Goal: Information Seeking & Learning: Check status

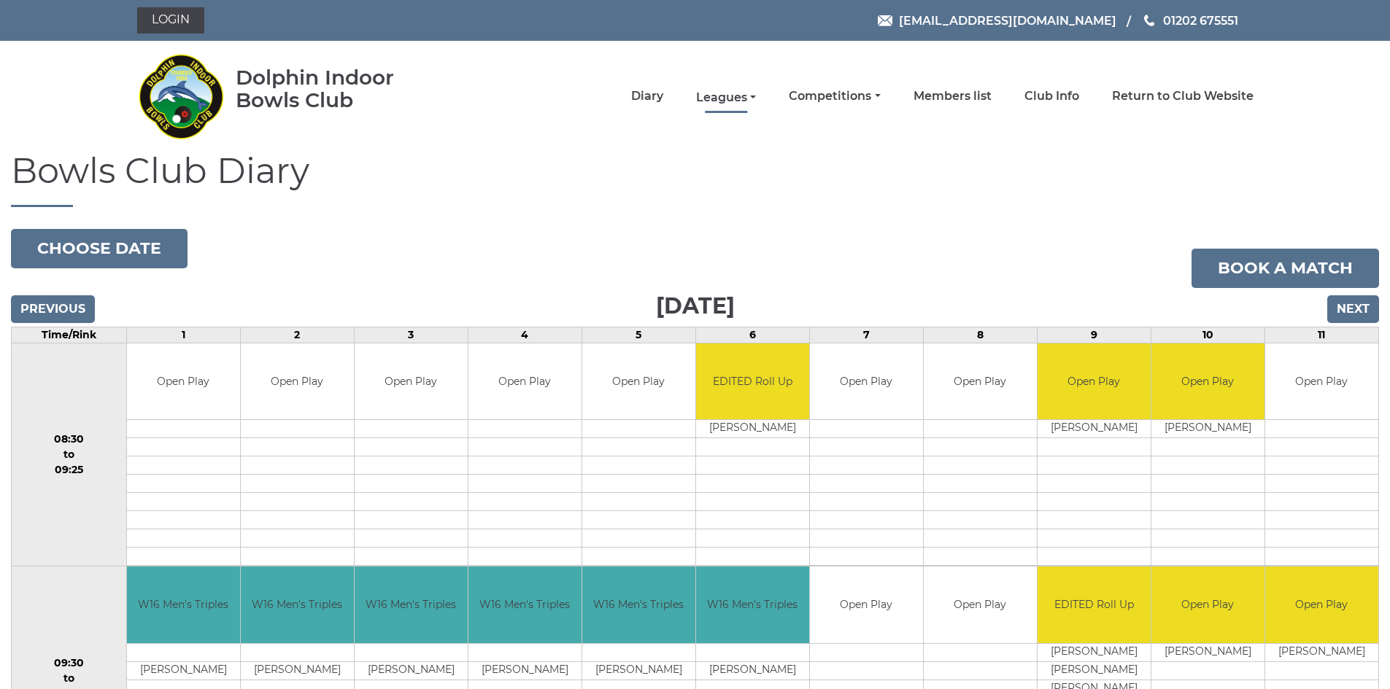
click at [730, 99] on link "Leagues" at bounding box center [726, 98] width 60 height 16
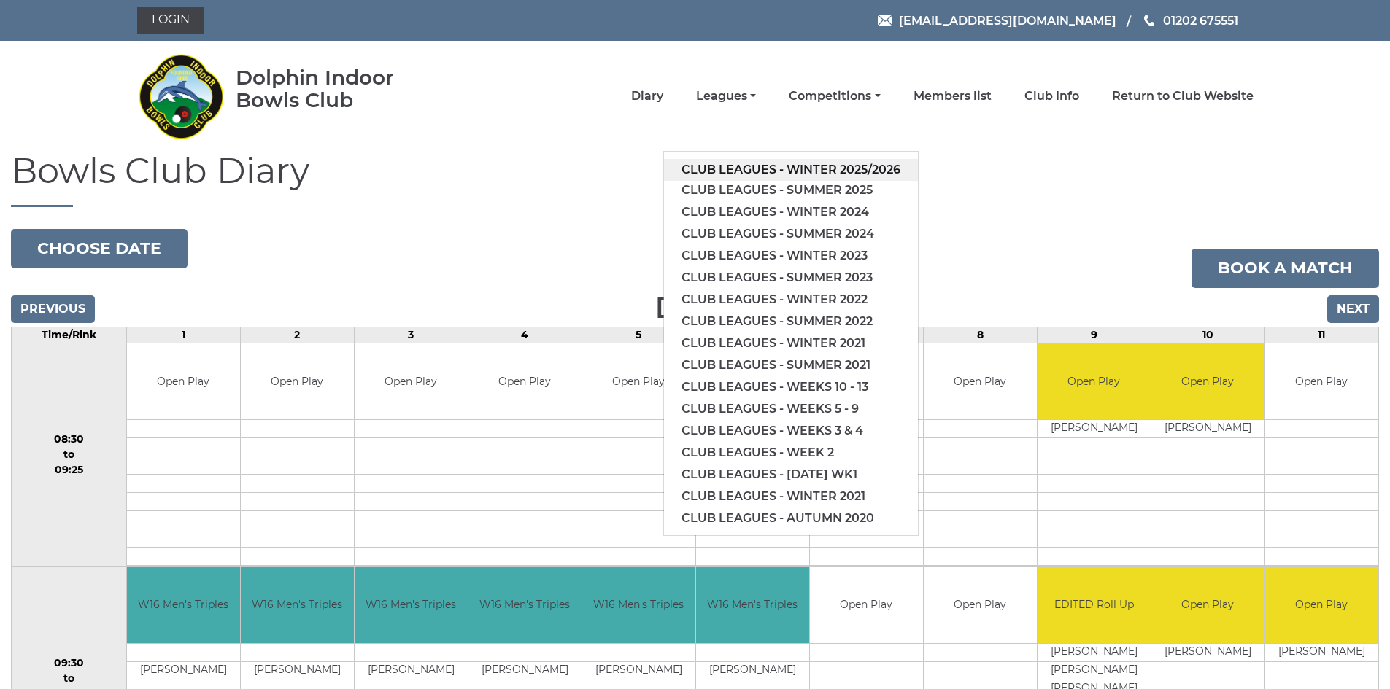
click at [776, 169] on link "Club leagues - Winter 2025/2026" at bounding box center [791, 170] width 254 height 22
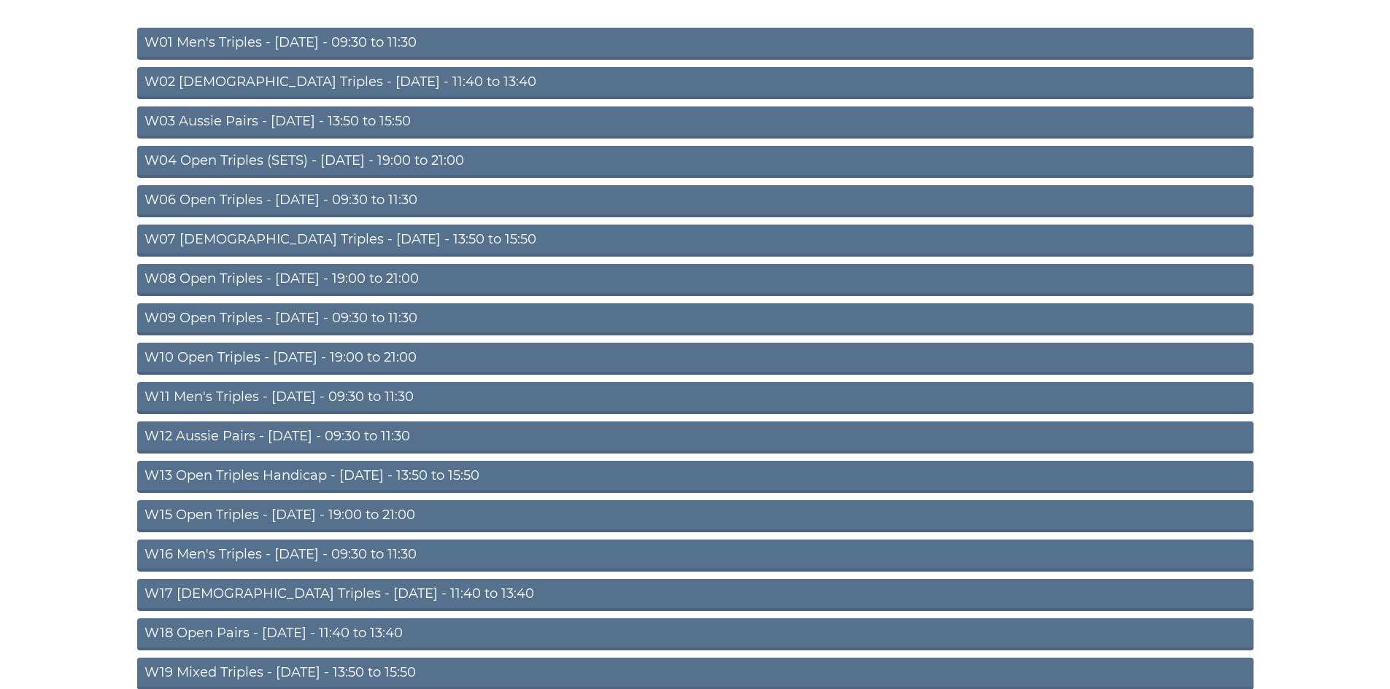
scroll to position [233, 0]
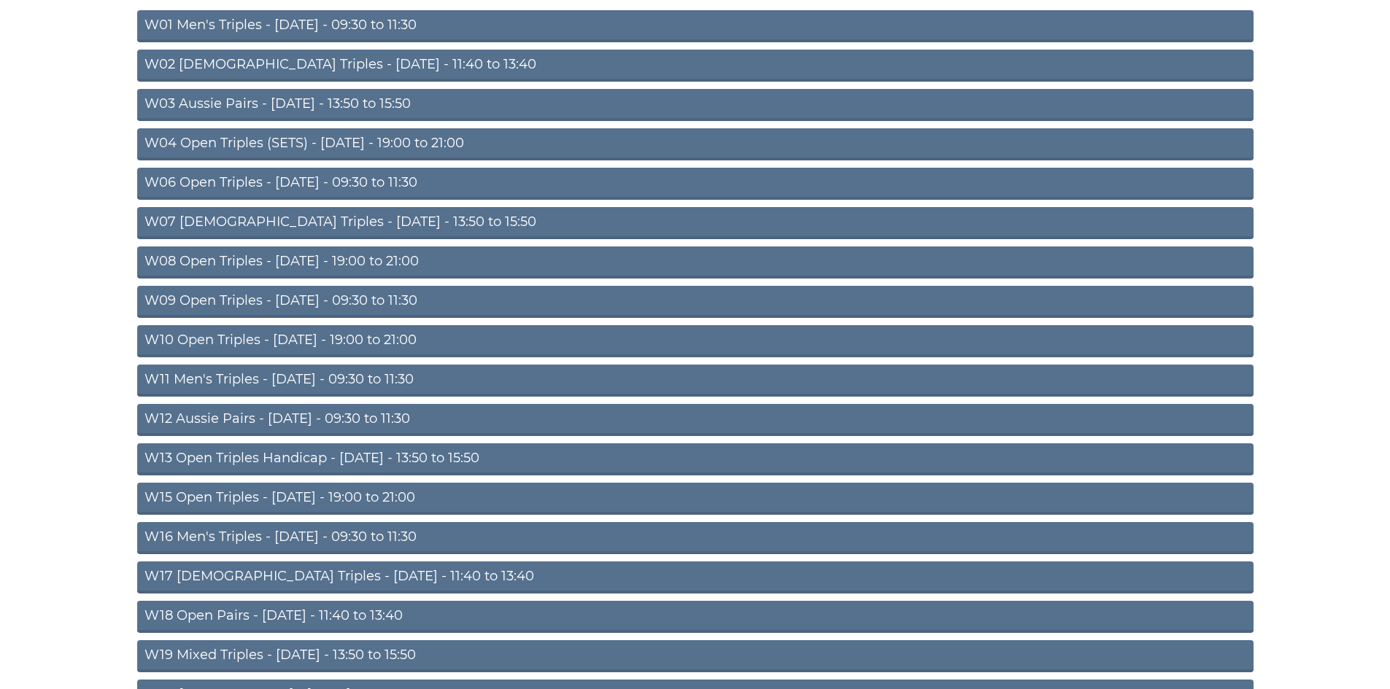
click at [350, 531] on link "W16 Men's Triples - Friday - 09:30 to 11:30" at bounding box center [695, 538] width 1116 height 32
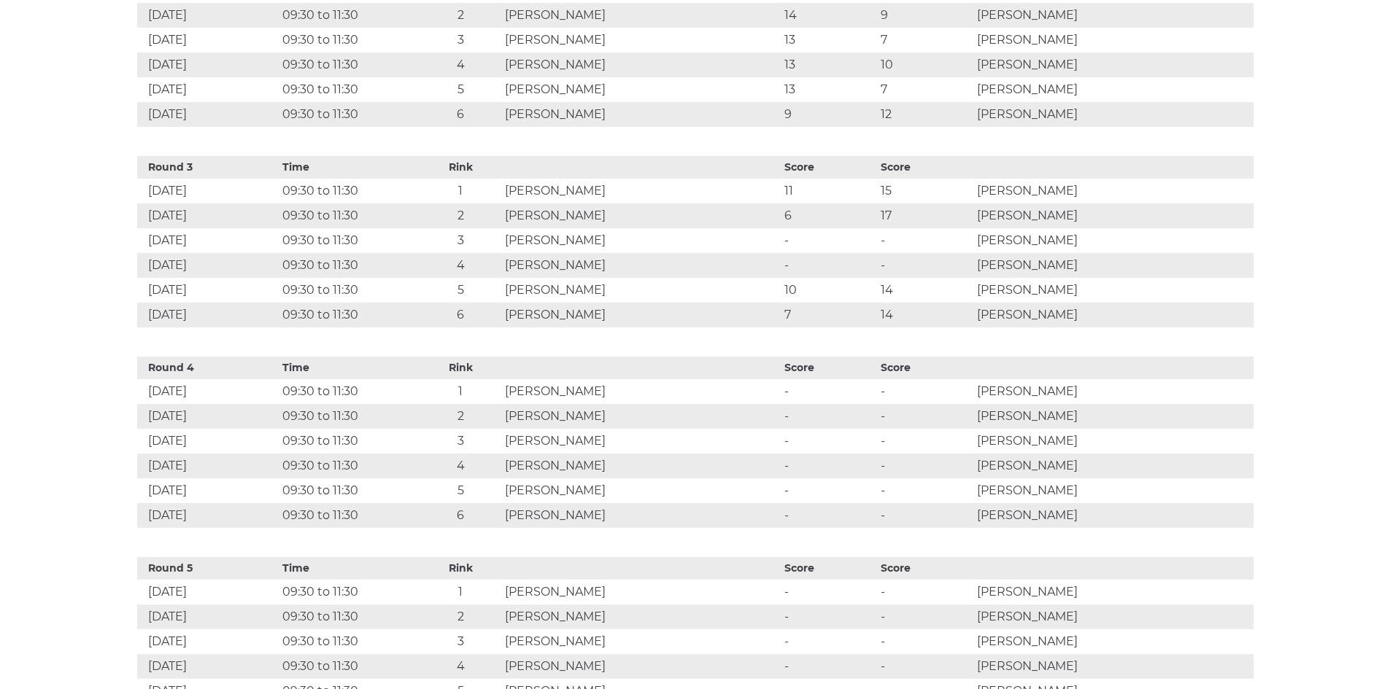
scroll to position [1014, 0]
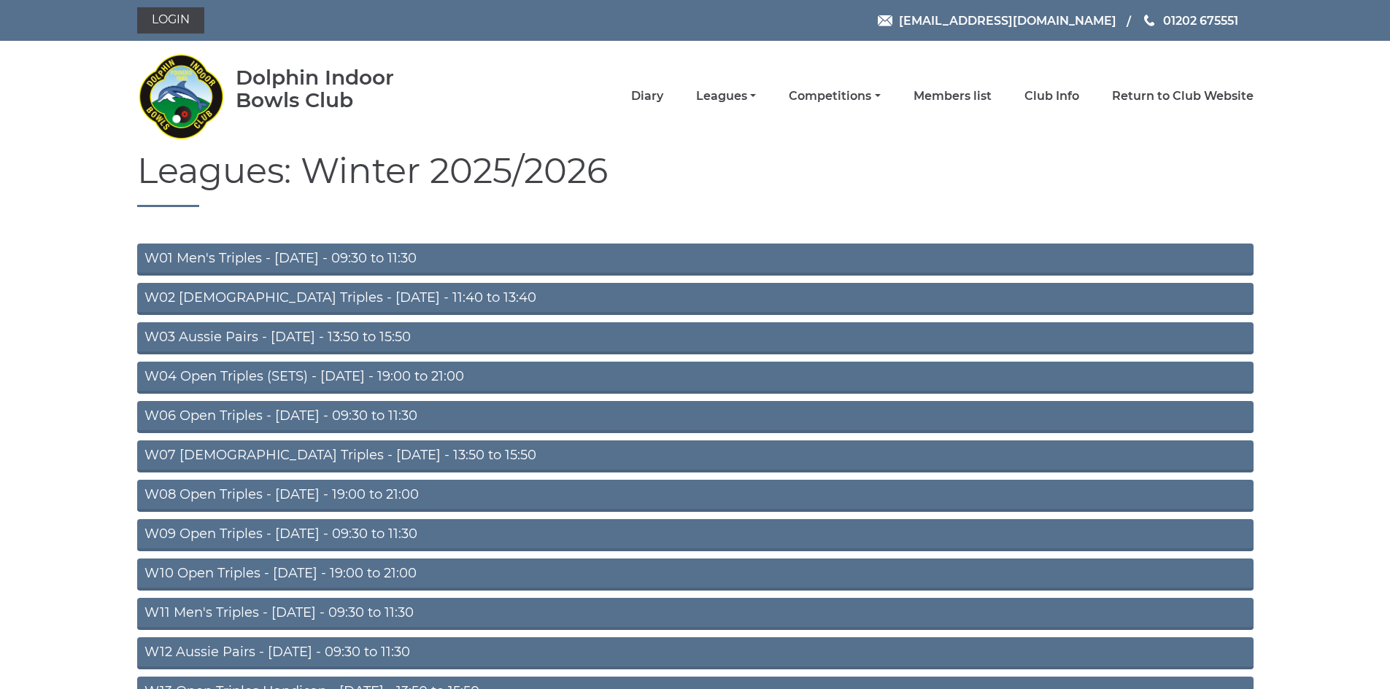
scroll to position [233, 0]
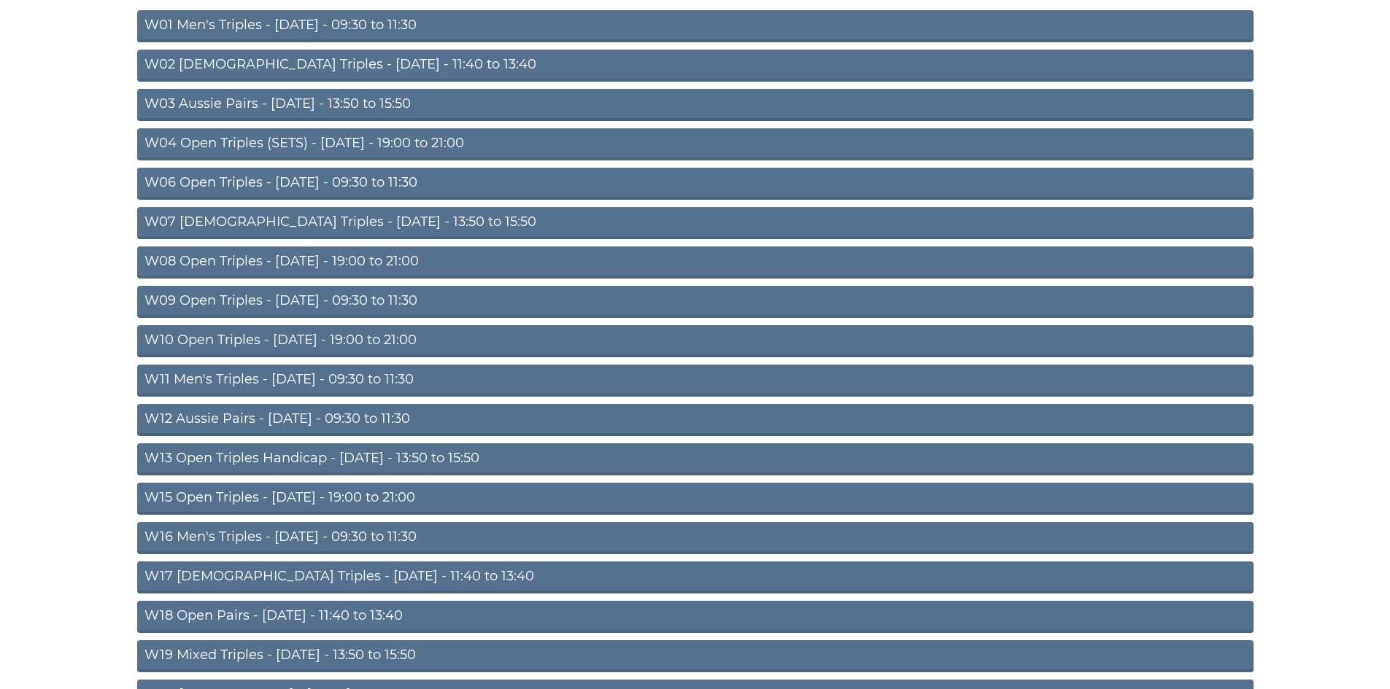
click at [367, 541] on link "W16 Men's Triples - [DATE] - 09:30 to 11:30" at bounding box center [695, 538] width 1116 height 32
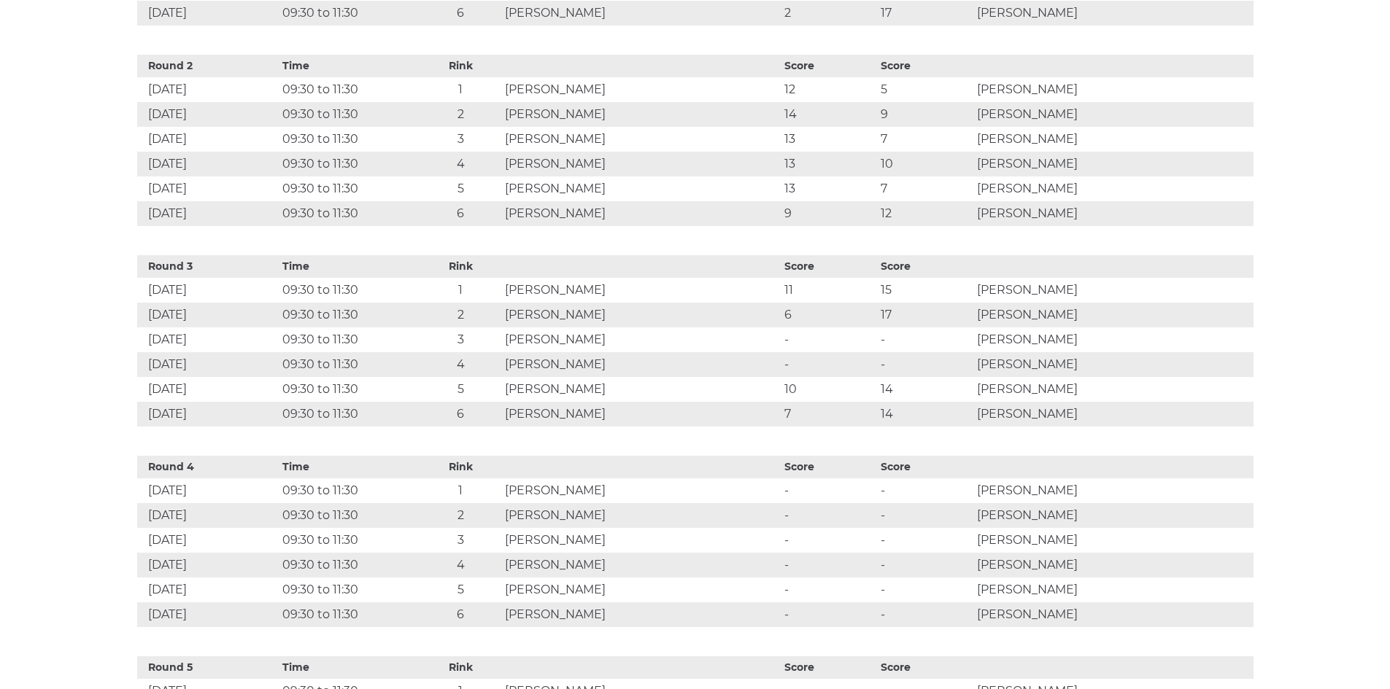
scroll to position [928, 0]
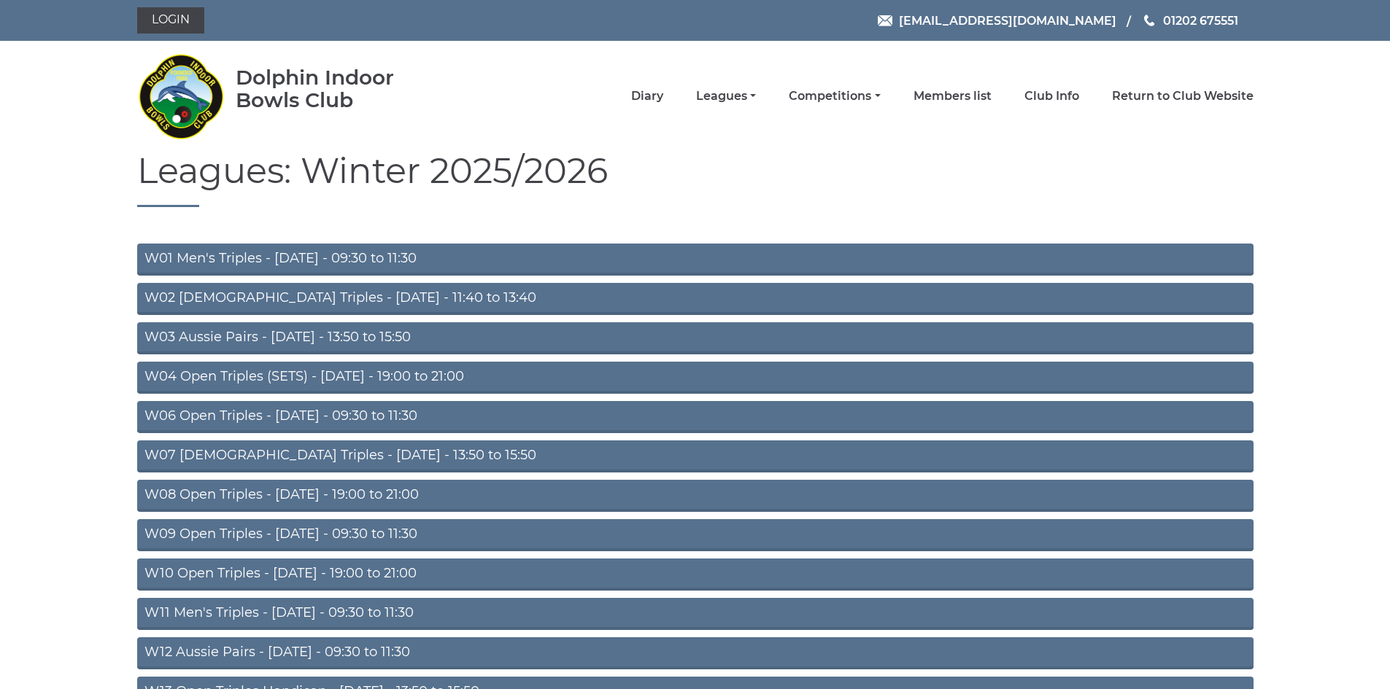
scroll to position [233, 0]
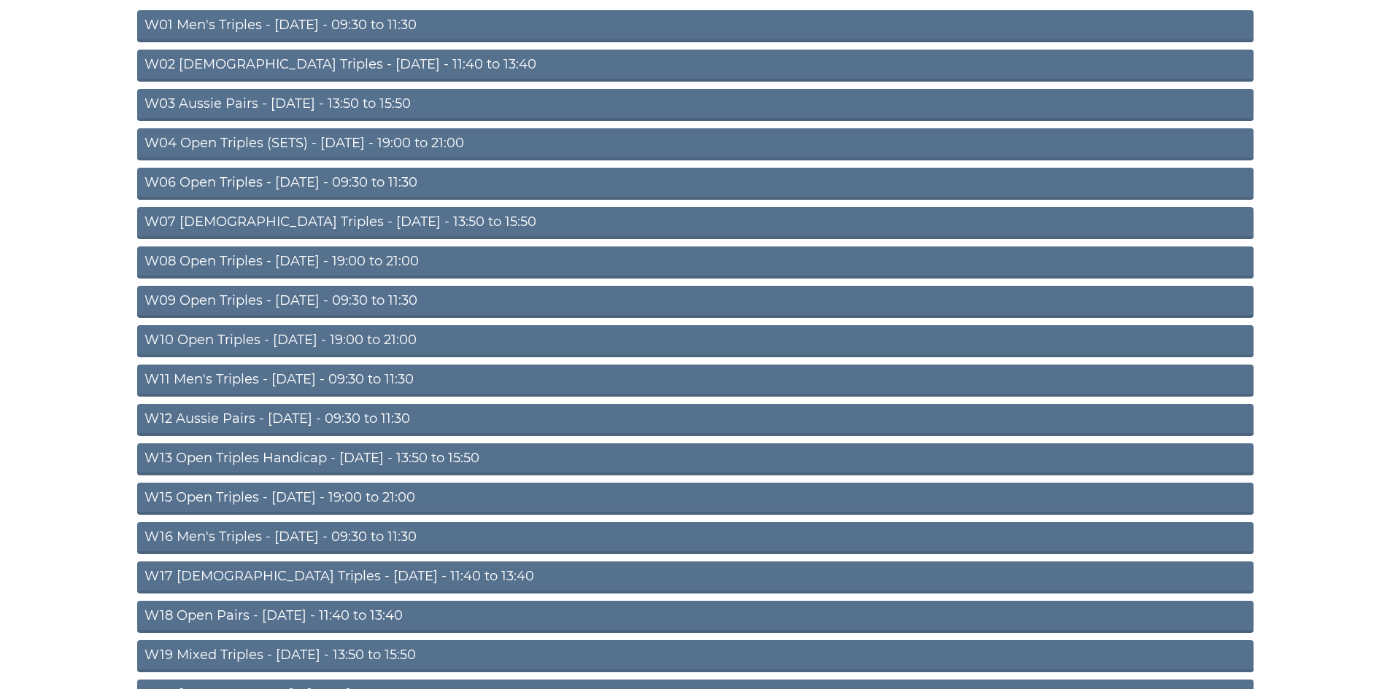
click at [375, 540] on link "W16 Men's Triples - [DATE] - 09:30 to 11:30" at bounding box center [695, 538] width 1116 height 32
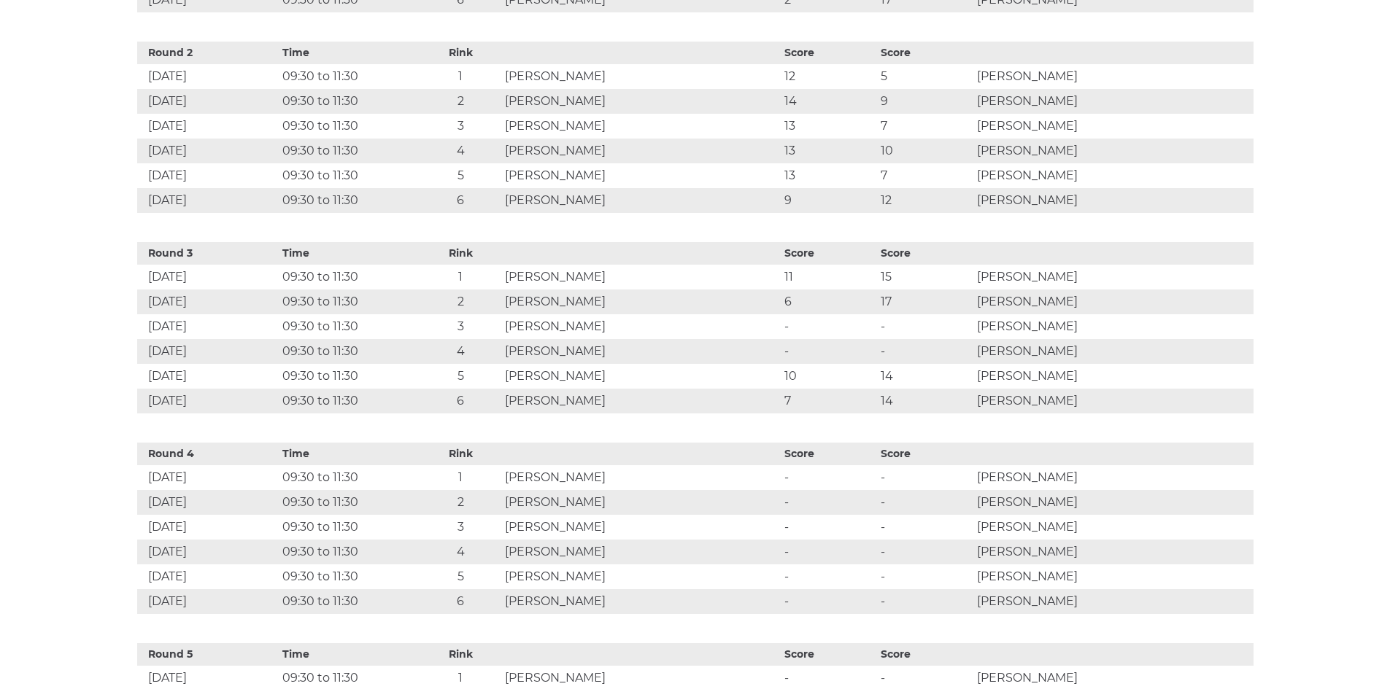
scroll to position [941, 0]
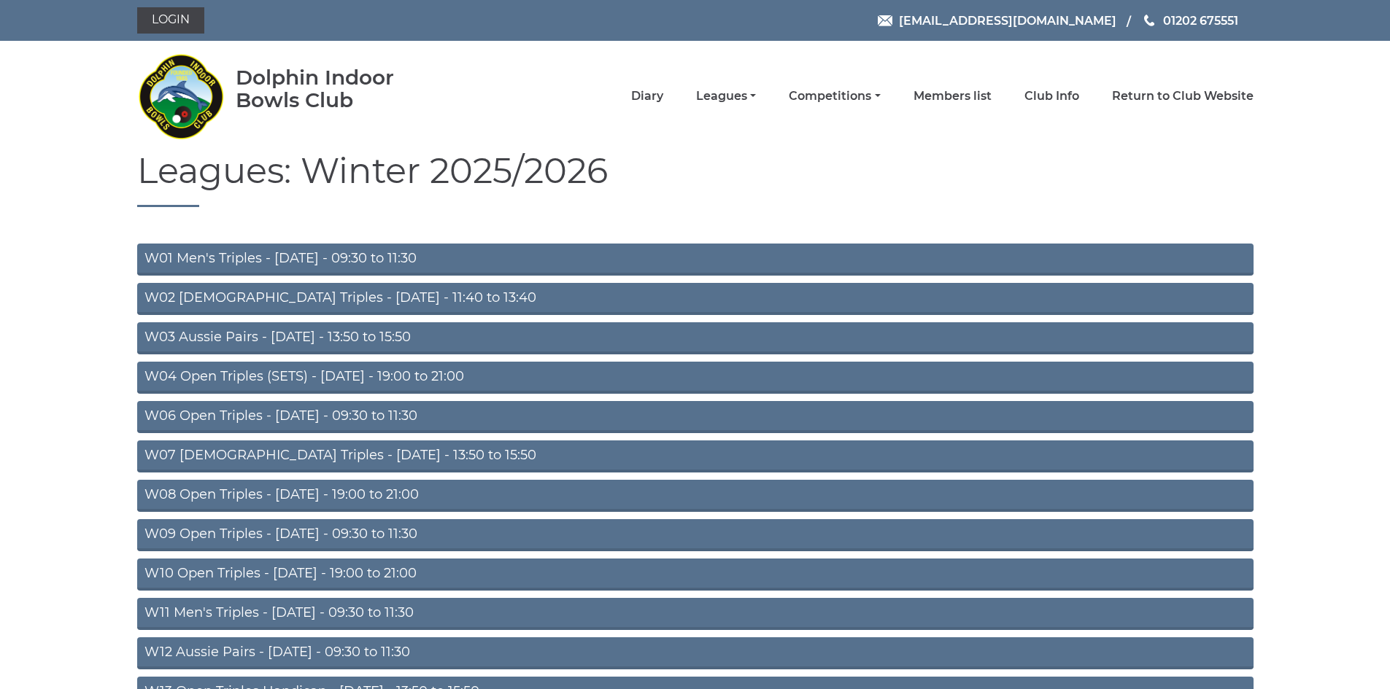
scroll to position [233, 0]
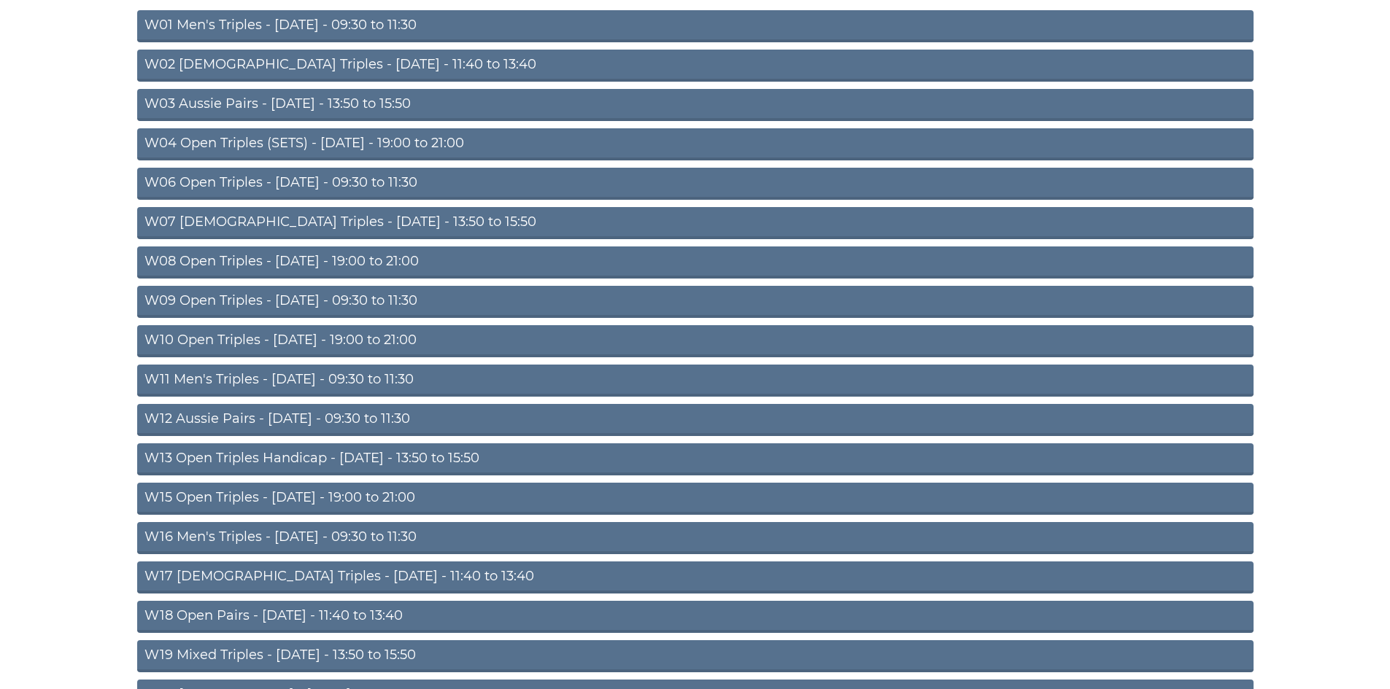
click at [403, 531] on link "W16 Men's Triples - Friday - 09:30 to 11:30" at bounding box center [695, 538] width 1116 height 32
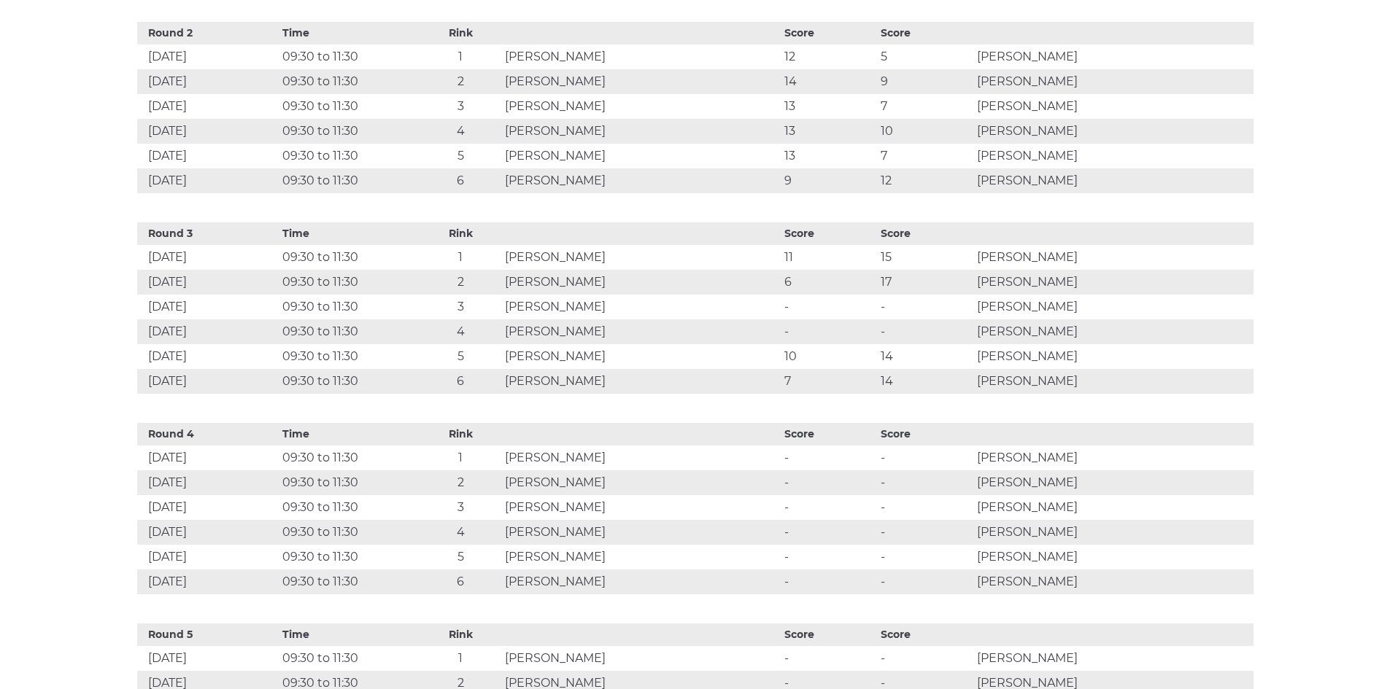
scroll to position [961, 0]
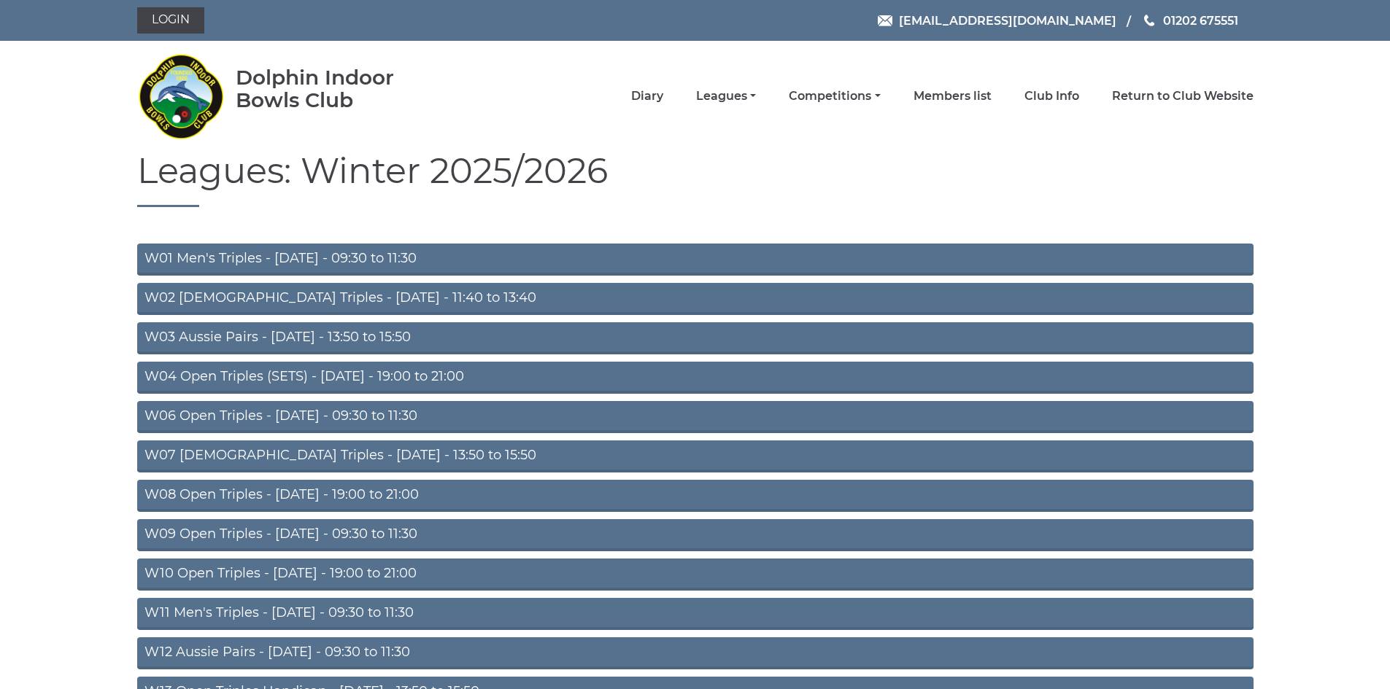
scroll to position [233, 0]
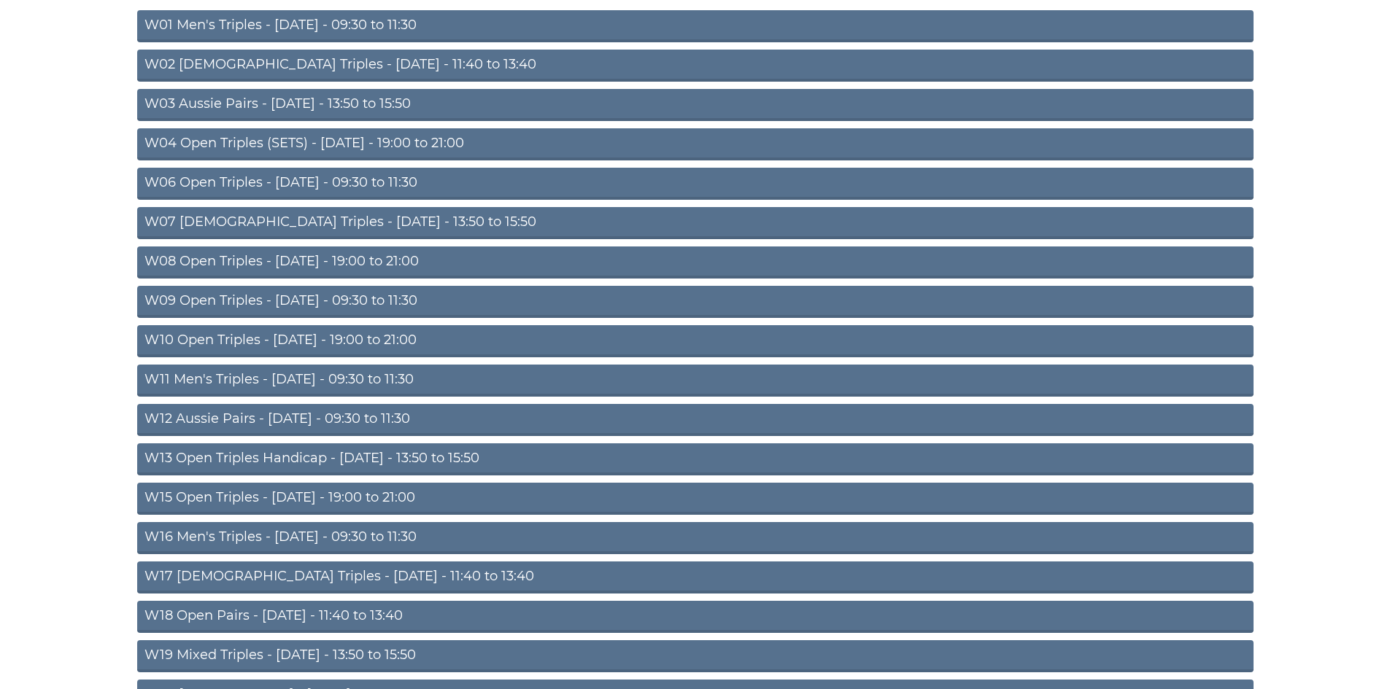
click at [454, 530] on link "W16 Men's Triples - Friday - 09:30 to 11:30" at bounding box center [695, 538] width 1116 height 32
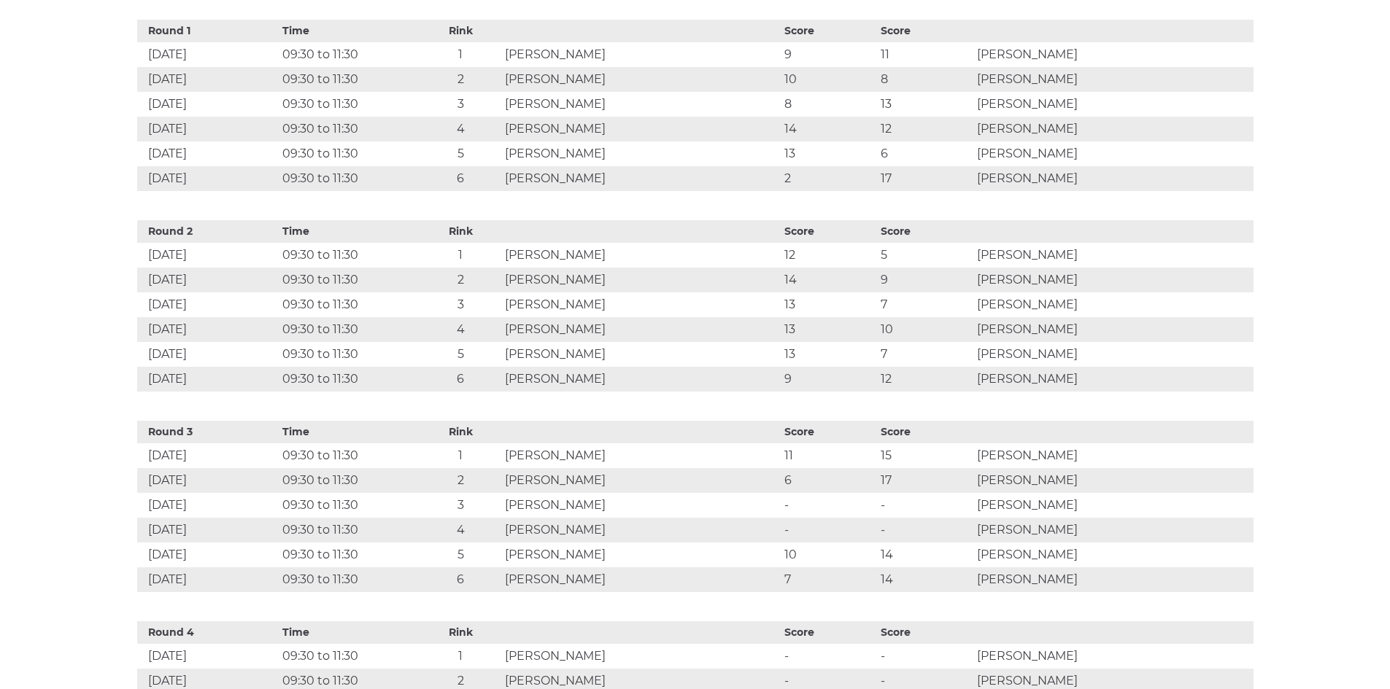
scroll to position [769, 0]
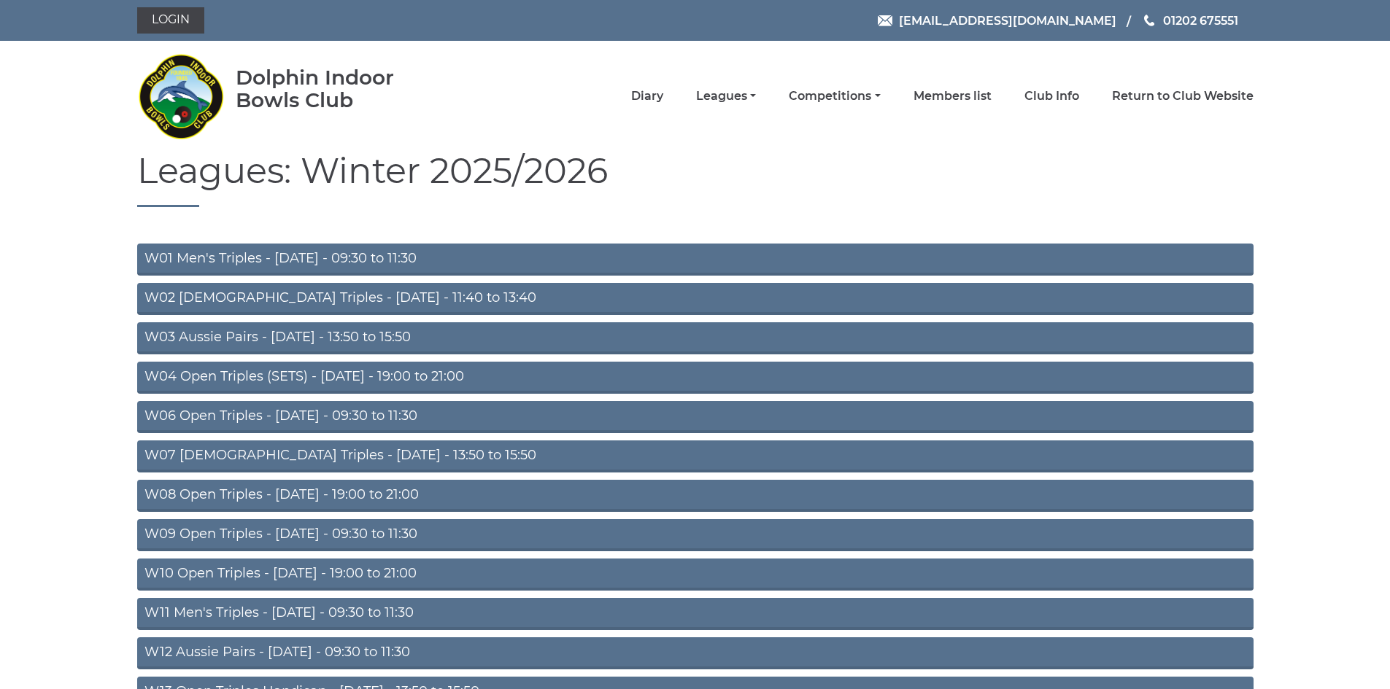
scroll to position [233, 0]
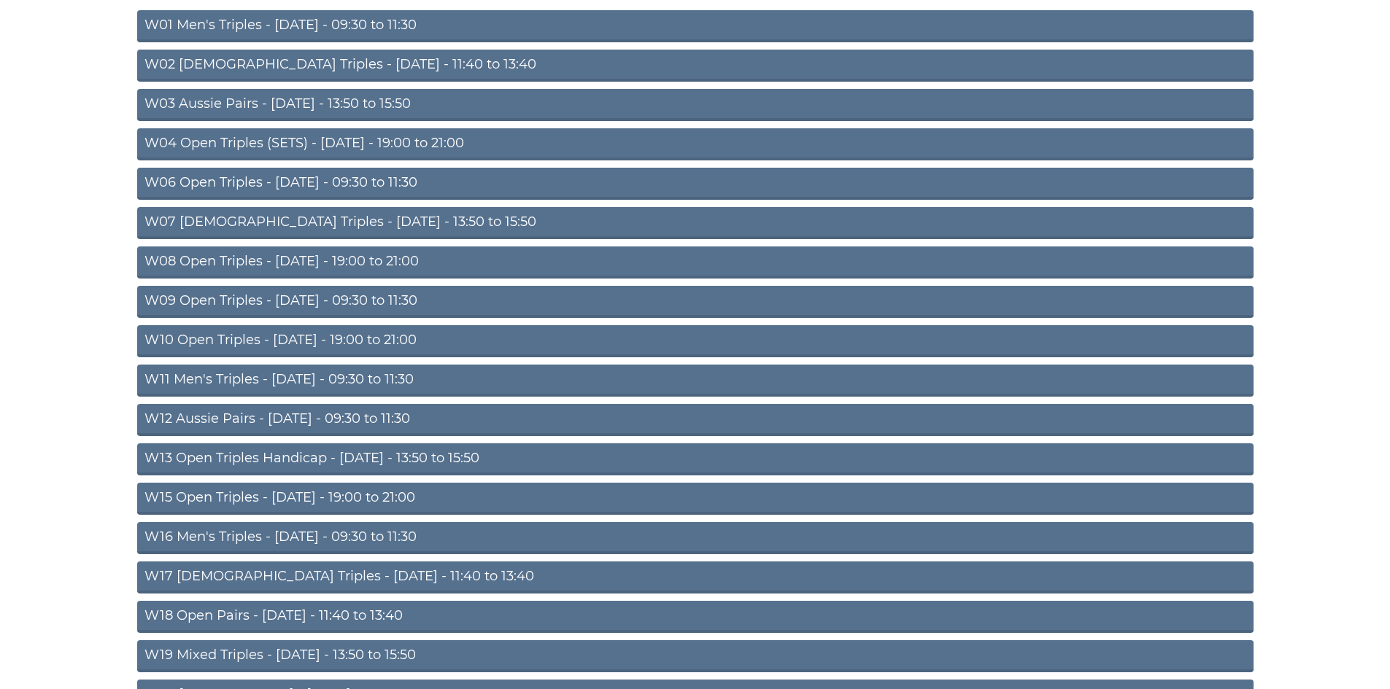
click at [398, 536] on link "W16 Men's Triples - [DATE] - 09:30 to 11:30" at bounding box center [695, 538] width 1116 height 32
